Goal: Find specific page/section: Find specific page/section

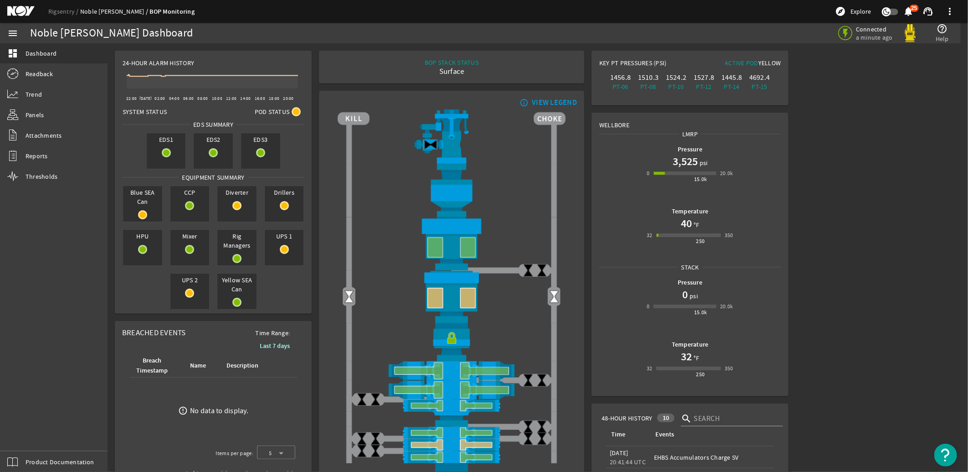
click at [87, 9] on link "Noble [PERSON_NAME]" at bounding box center [115, 11] width 70 height 8
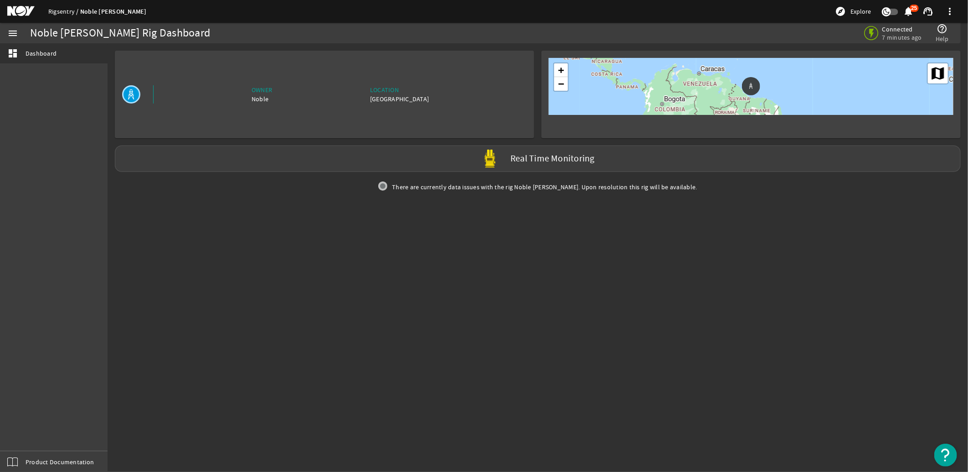
click at [66, 11] on link "Rigsentry" at bounding box center [64, 11] width 32 height 8
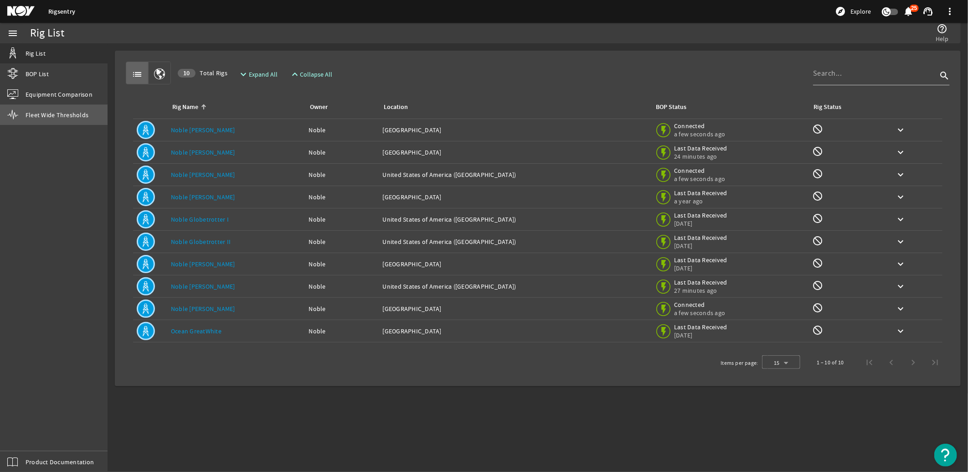
click at [37, 112] on span "Fleet Wide Thresholds" at bounding box center [57, 114] width 63 height 9
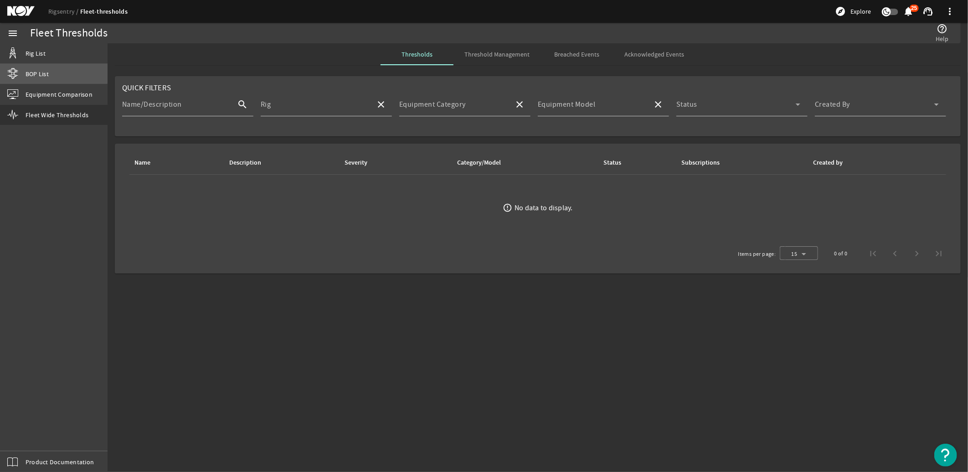
click at [39, 72] on span "BOP List" at bounding box center [37, 73] width 23 height 9
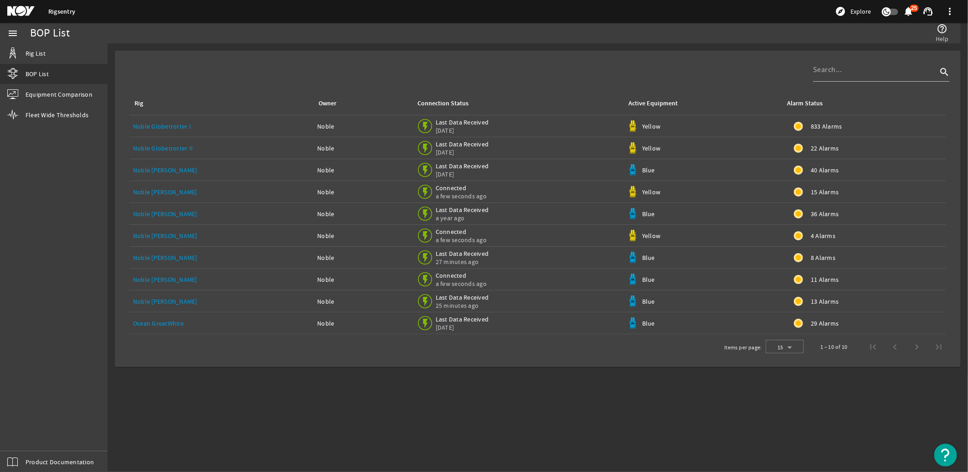
click at [160, 193] on link "Noble [PERSON_NAME]" at bounding box center [165, 192] width 64 height 8
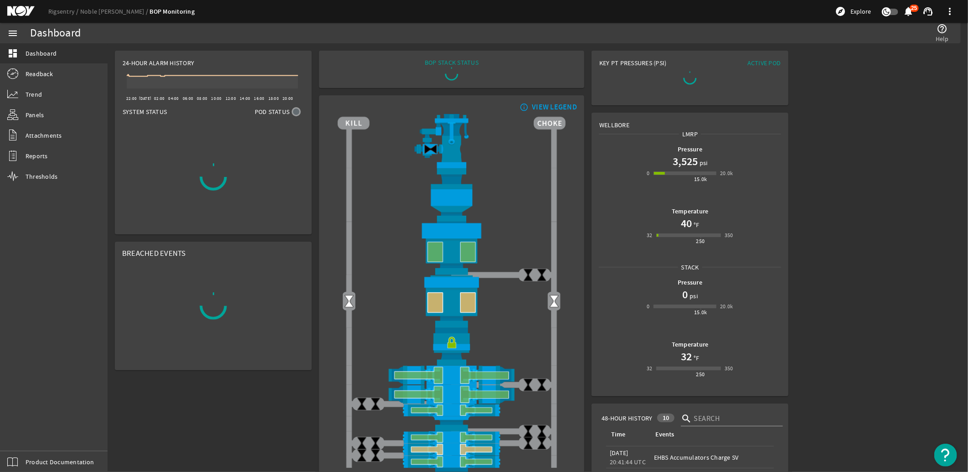
click at [158, 189] on div at bounding box center [213, 177] width 196 height 114
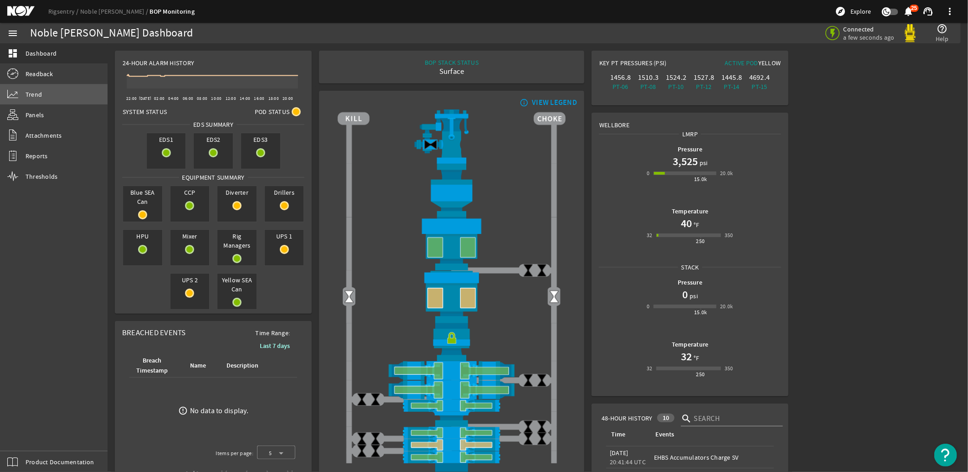
click at [37, 89] on link "Trend" at bounding box center [54, 94] width 108 height 20
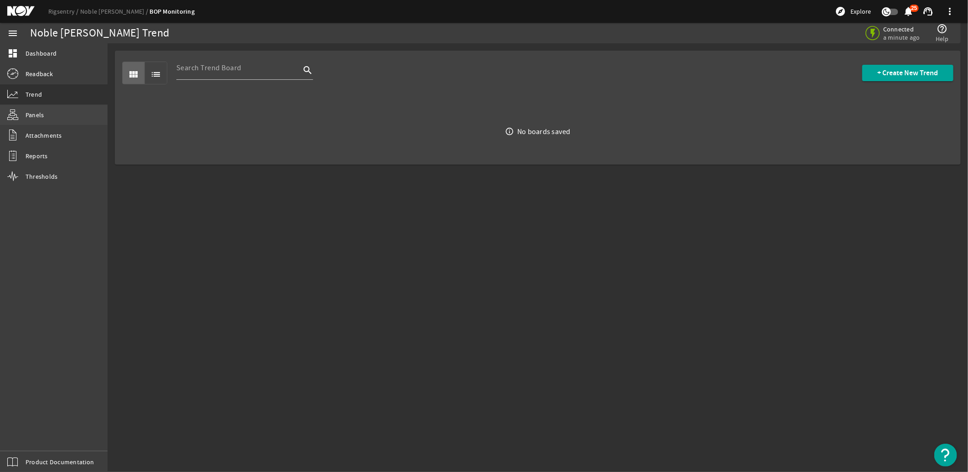
click at [38, 111] on span "Panels" at bounding box center [35, 114] width 19 height 9
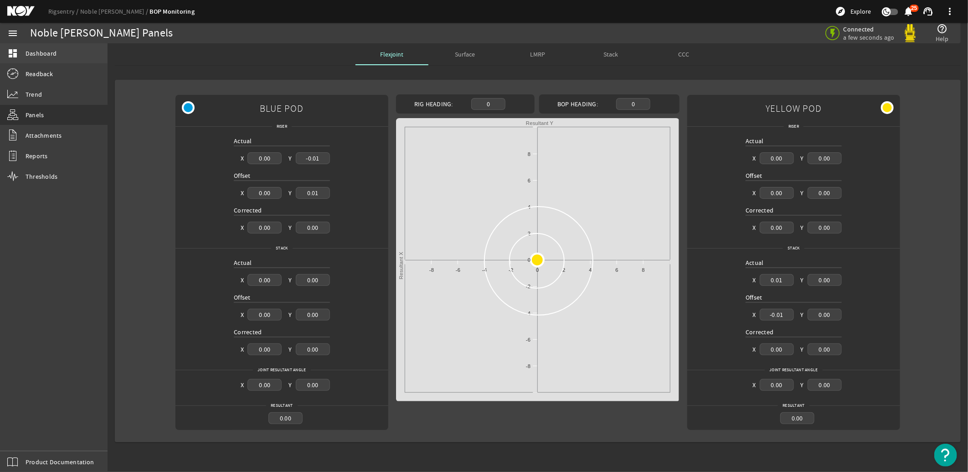
click at [26, 55] on span "Dashboard" at bounding box center [41, 53] width 31 height 9
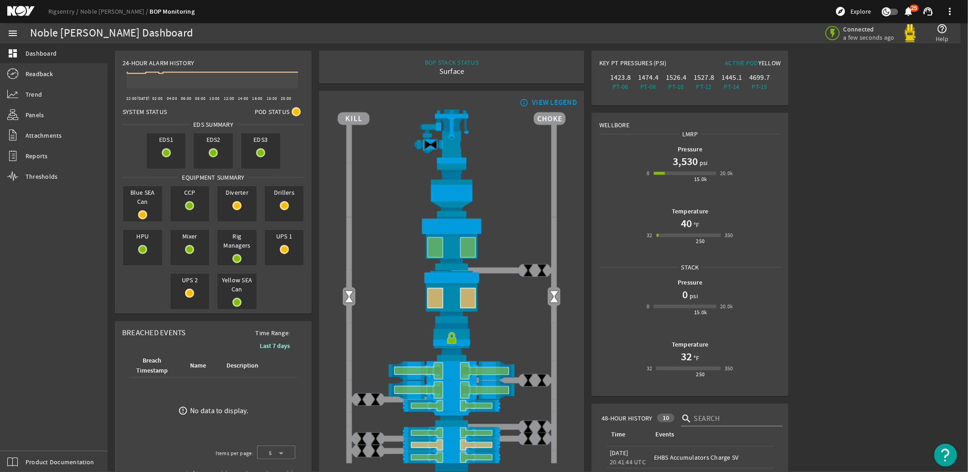
drag, startPoint x: 380, startPoint y: 181, endPoint x: 35, endPoint y: 356, distance: 386.8
click at [35, 356] on div "menu dashboard Dashboard Readback Trend Panels Attachments Reports Thresholds P…" at bounding box center [54, 247] width 108 height 449
